Goal: Navigation & Orientation: Find specific page/section

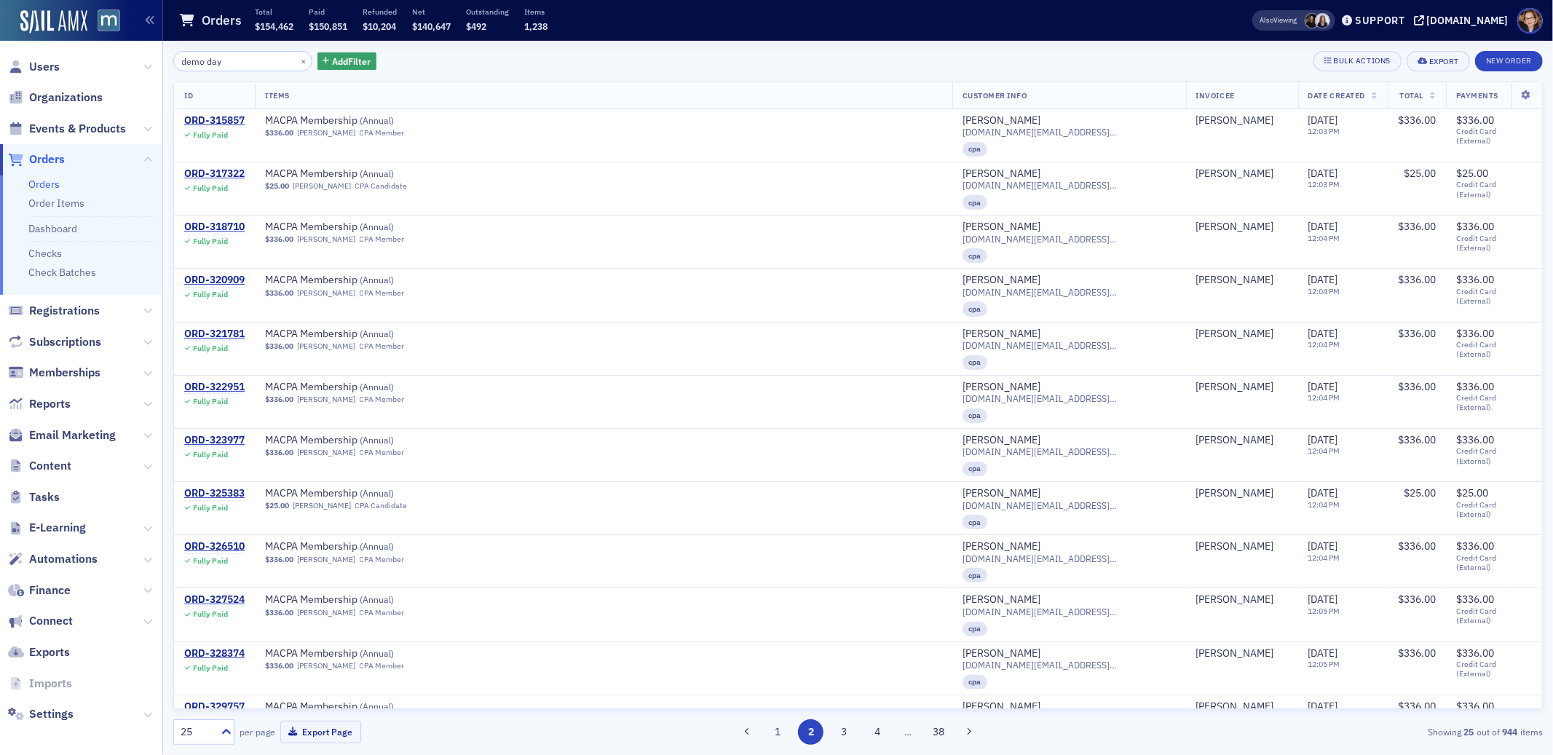
click at [50, 165] on span "Orders" at bounding box center [47, 159] width 36 height 16
click at [50, 160] on span "Orders" at bounding box center [47, 159] width 36 height 16
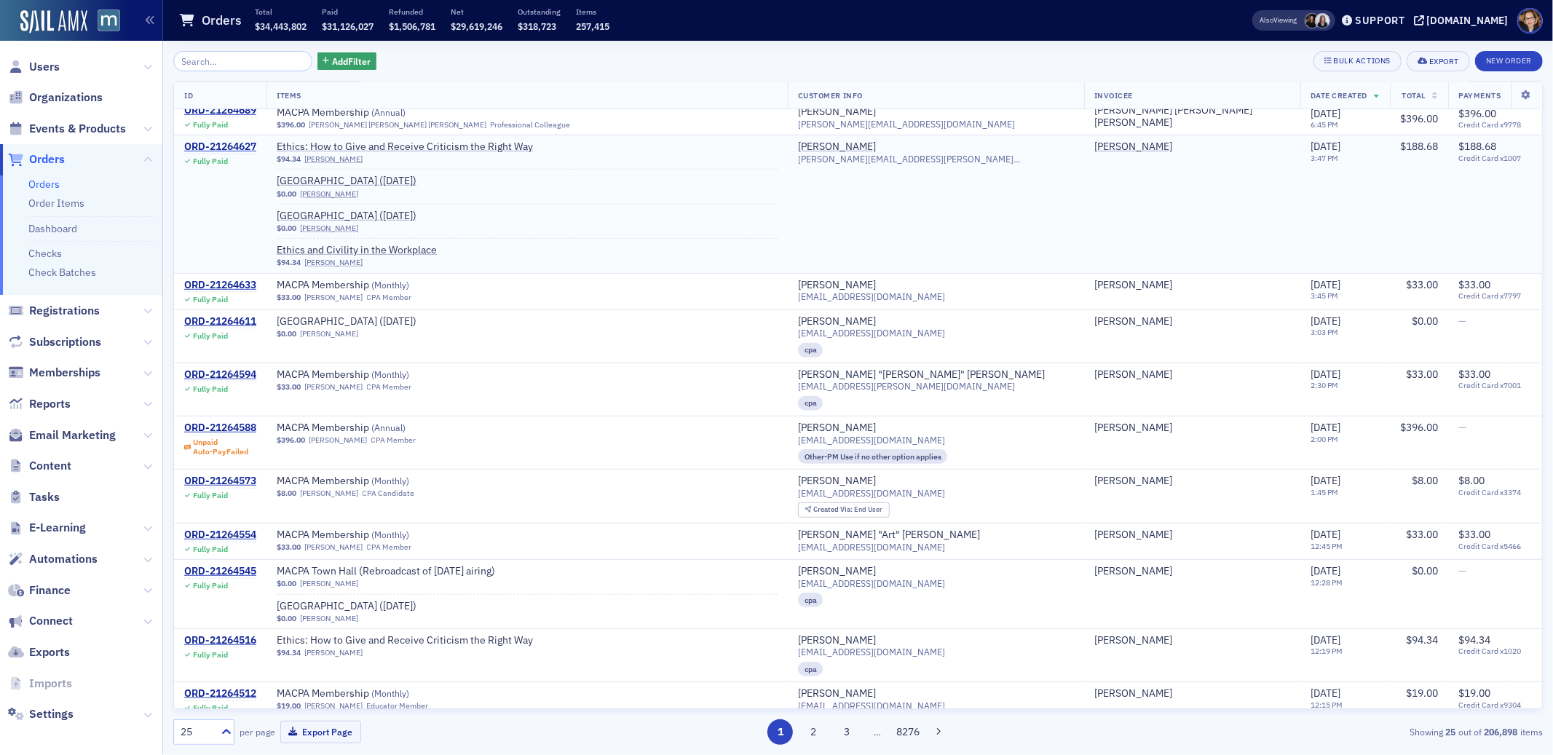
scroll to position [745, 0]
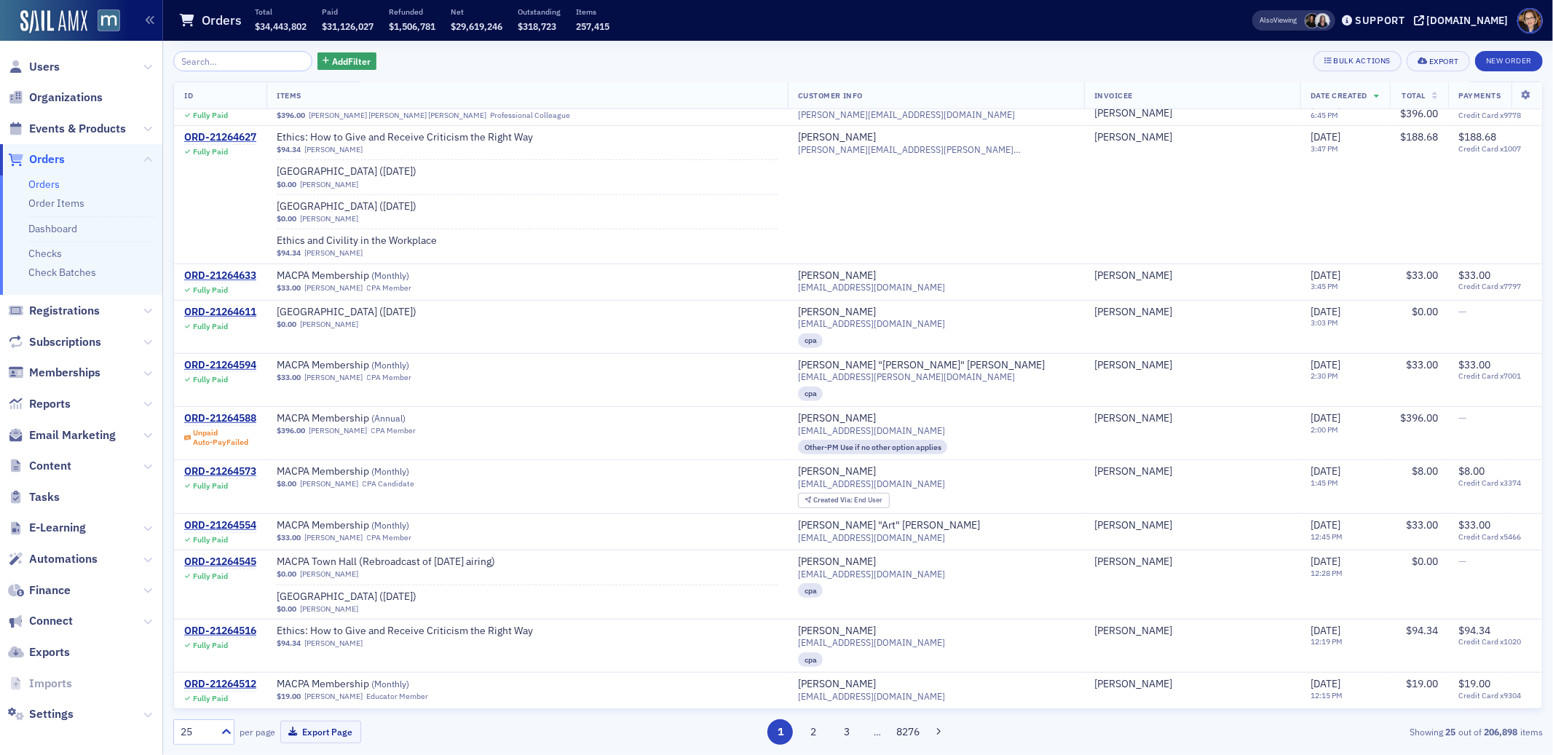
click at [208, 735] on div "25" at bounding box center [197, 732] width 32 height 15
click at [200, 693] on span "500" at bounding box center [191, 697] width 17 height 15
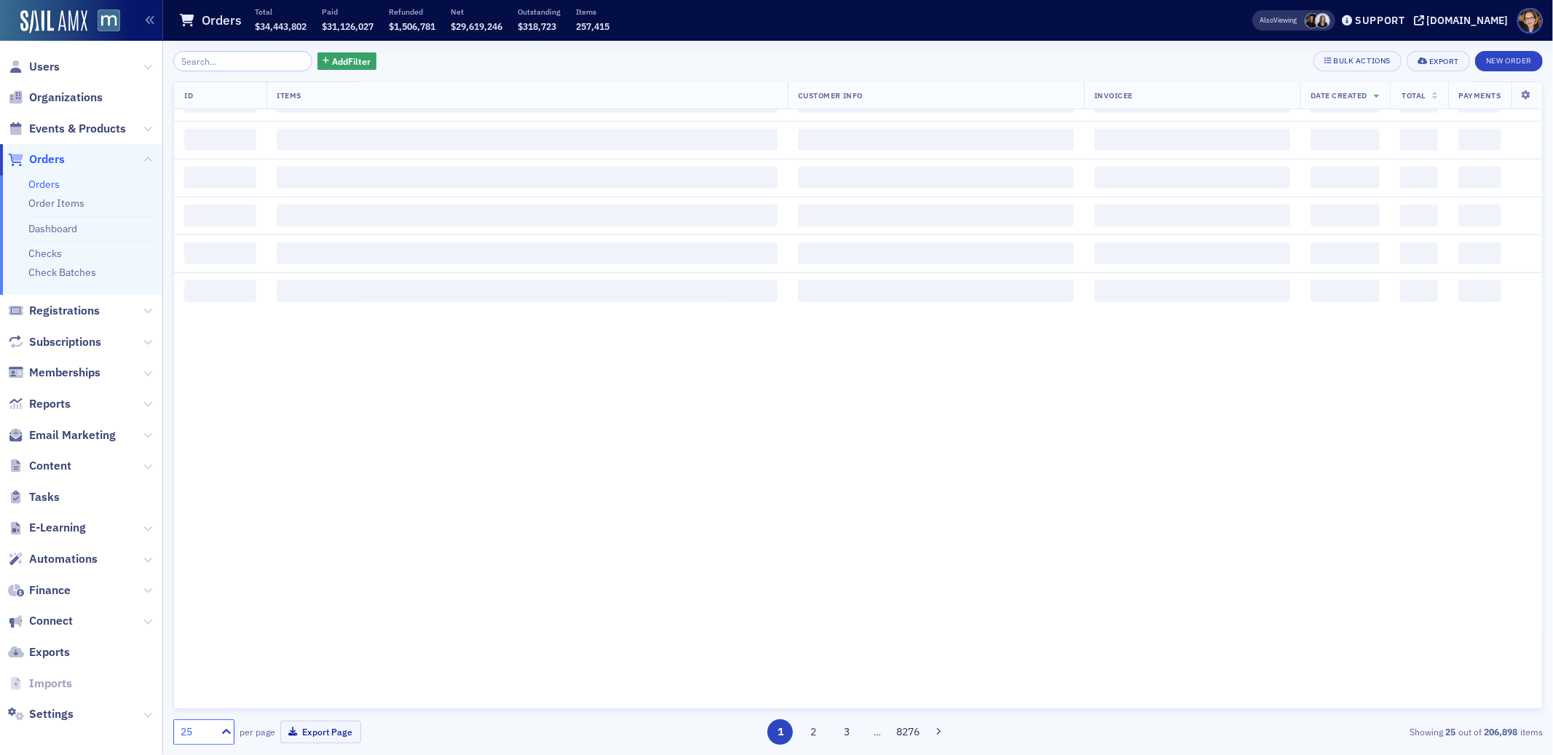
scroll to position [0, 0]
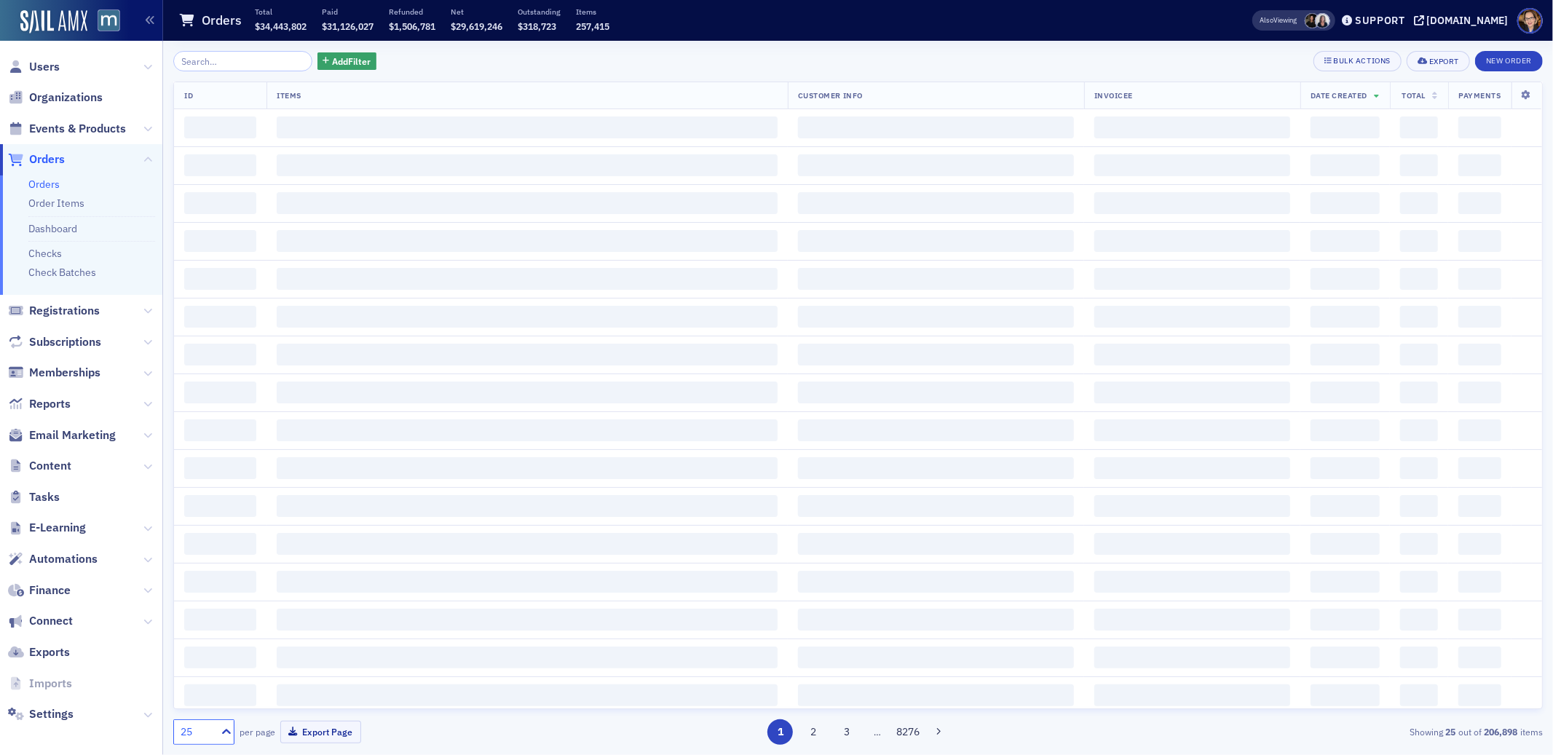
click at [778, 737] on button "1" at bounding box center [780, 732] width 25 height 25
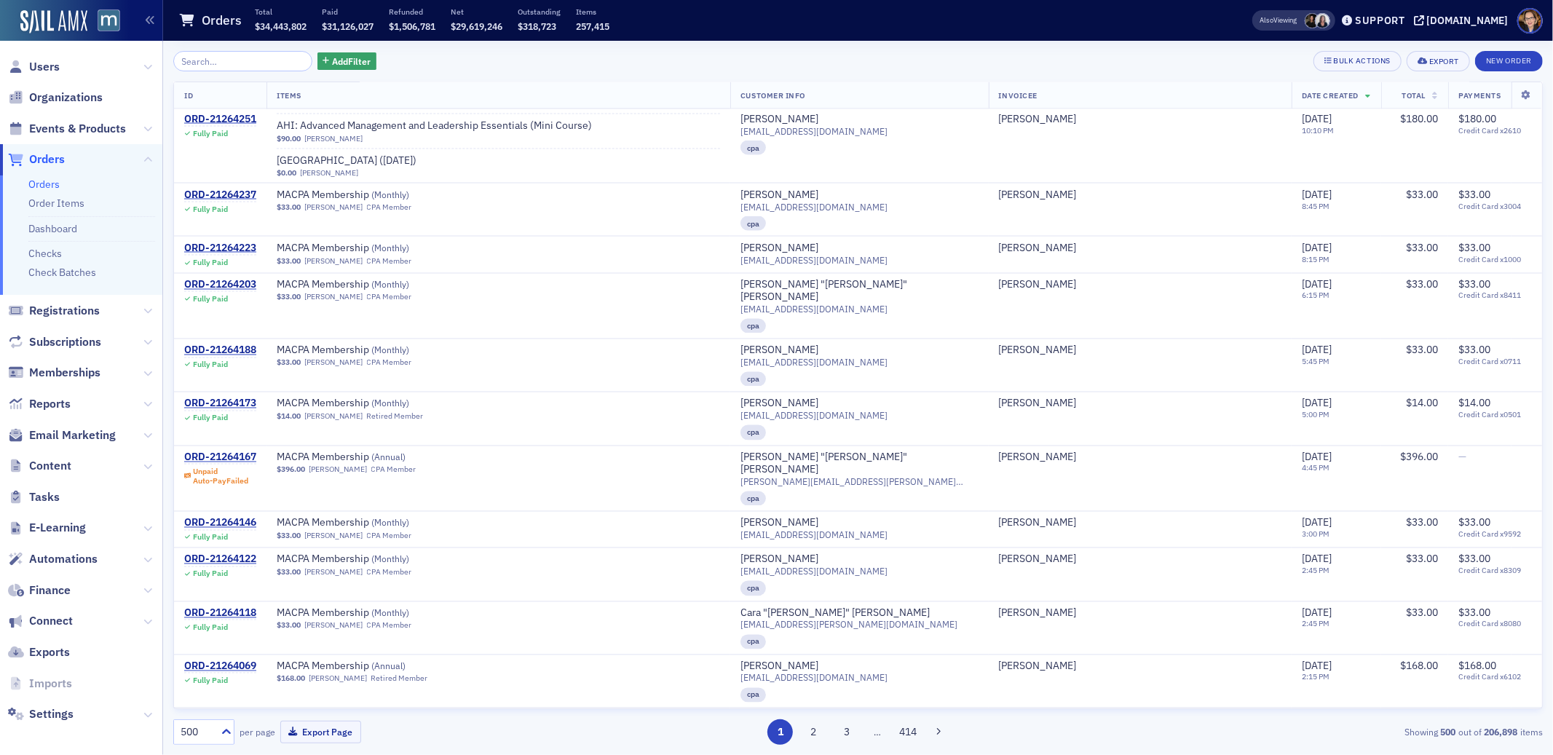
scroll to position [2203, 0]
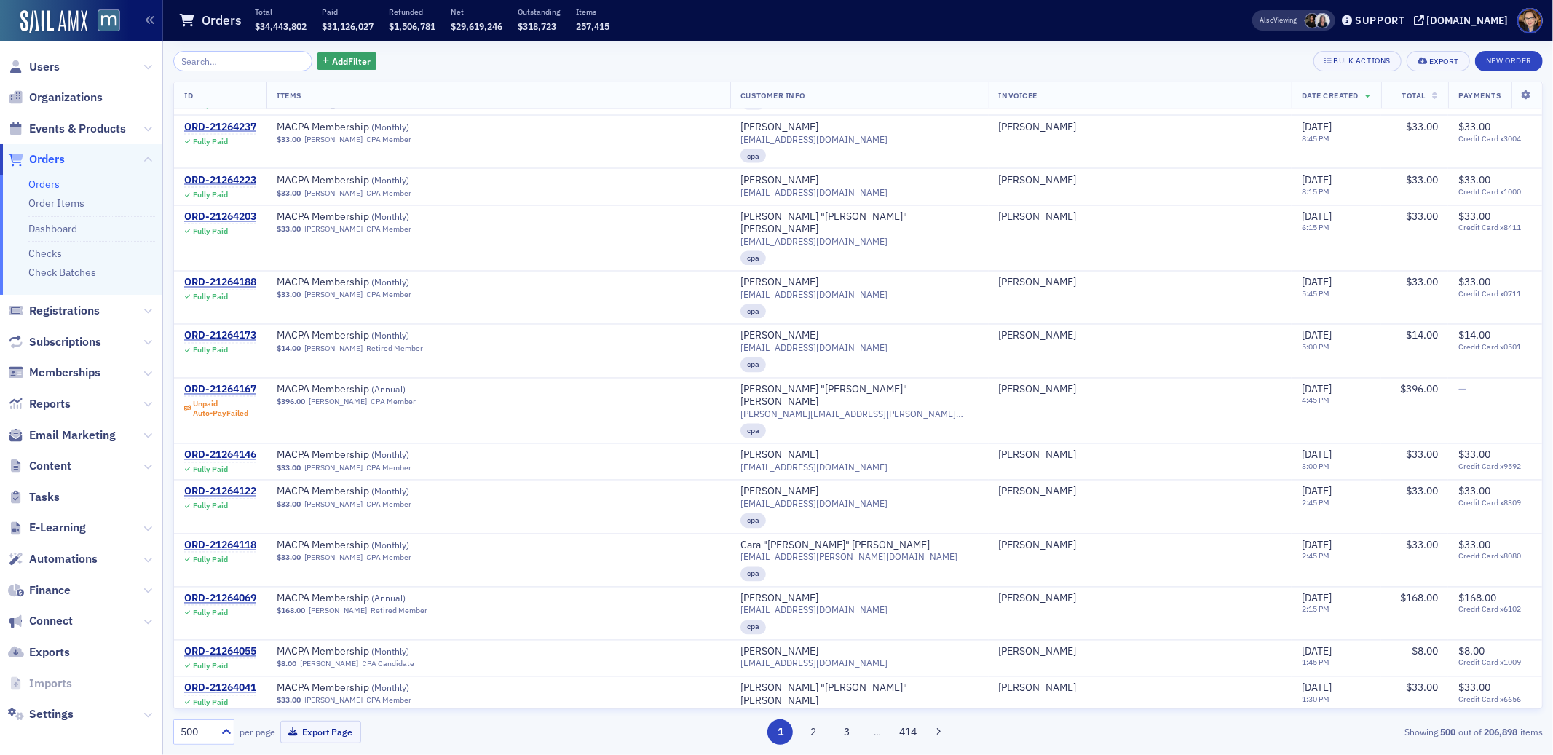
click at [47, 157] on span "Orders" at bounding box center [47, 159] width 36 height 16
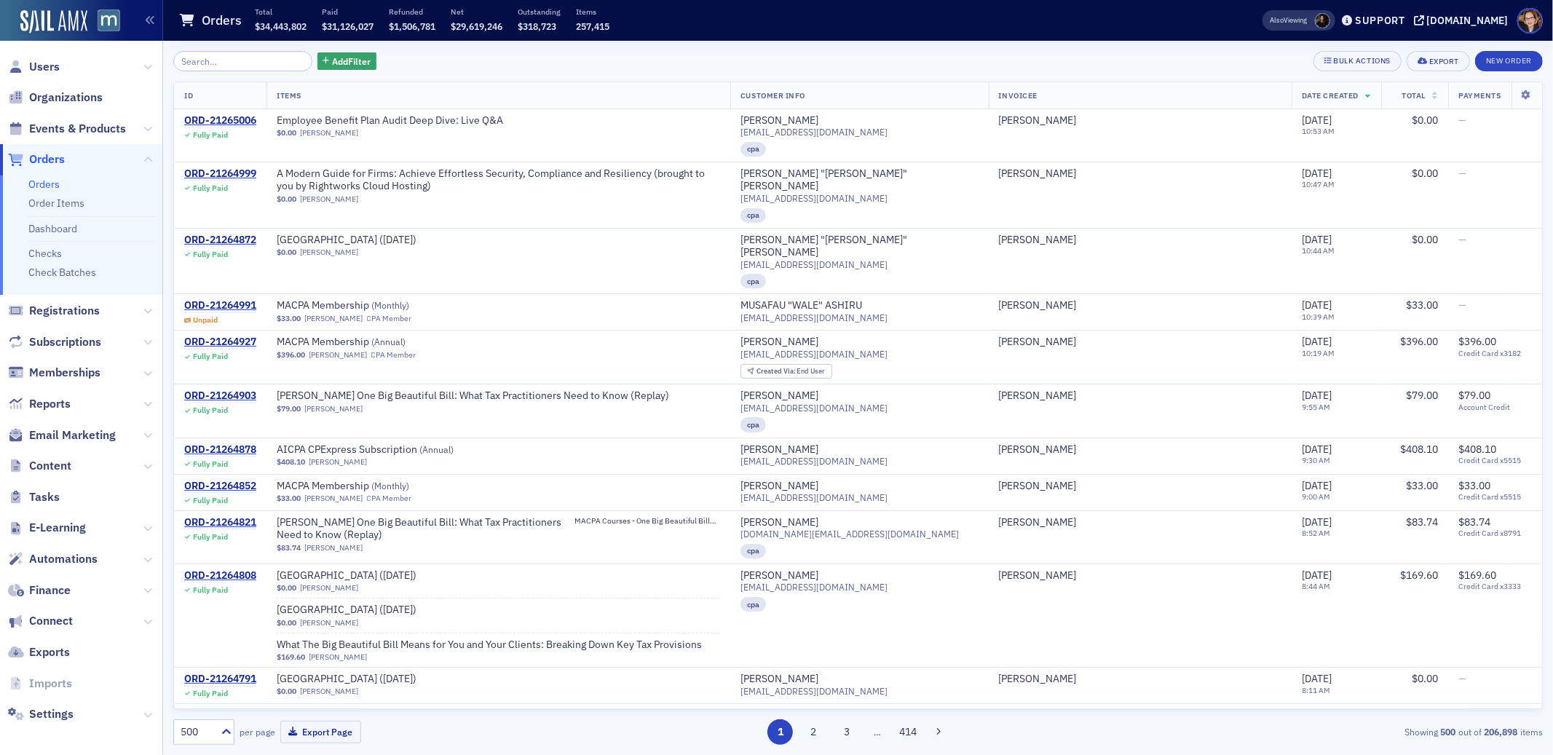
click at [66, 157] on span "Orders" at bounding box center [81, 159] width 162 height 31
click at [58, 158] on span "Orders" at bounding box center [47, 159] width 36 height 16
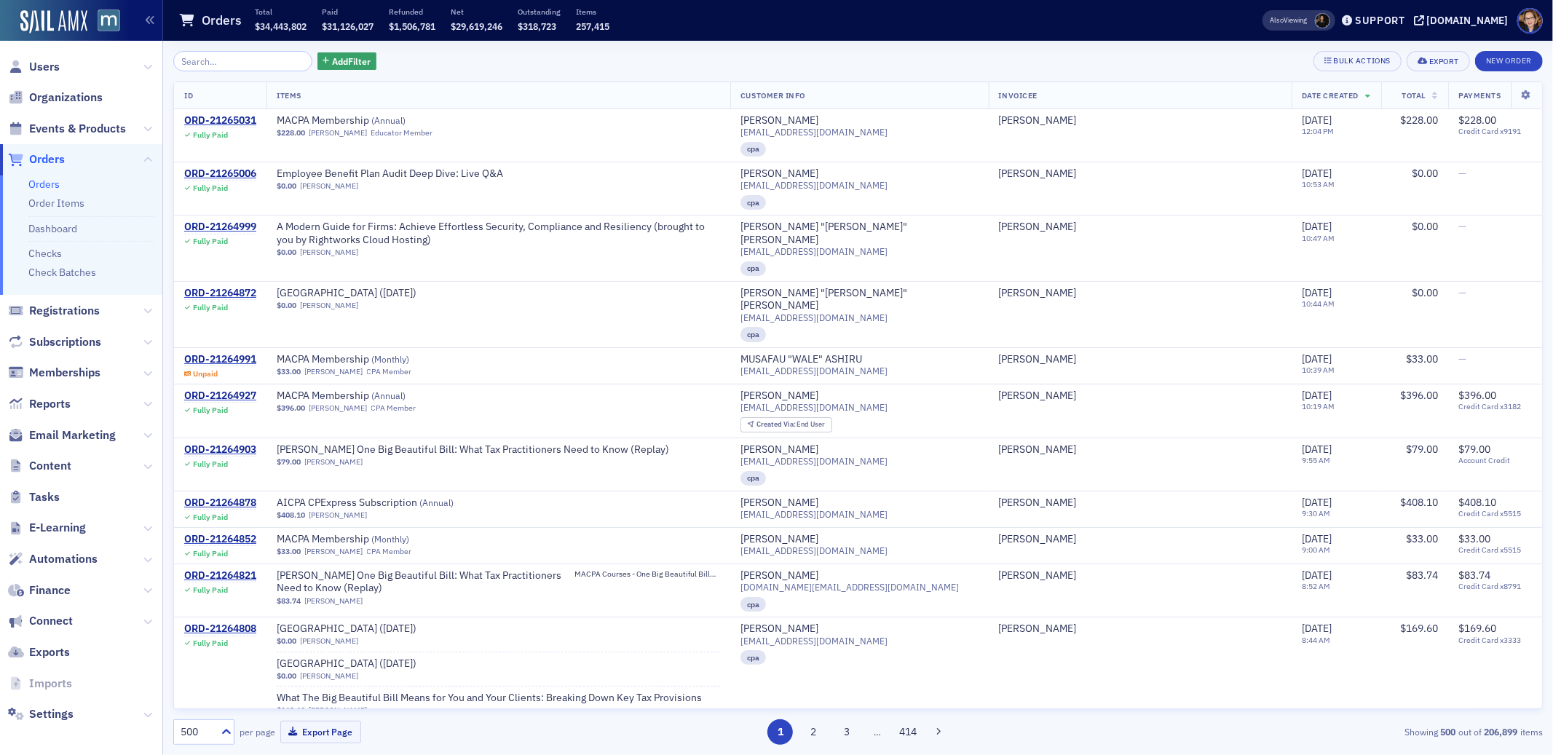
click at [54, 157] on span "Orders" at bounding box center [47, 159] width 36 height 16
